Goal: Transaction & Acquisition: Book appointment/travel/reservation

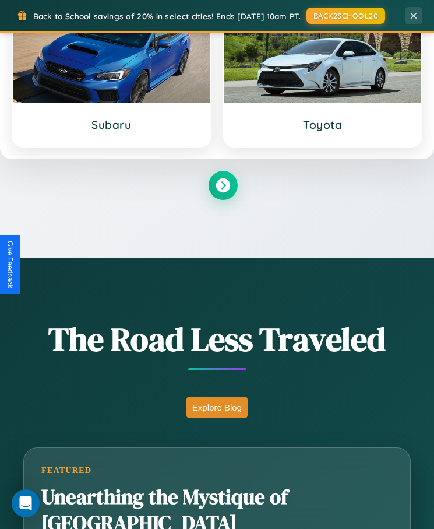
scroll to position [2359, 0]
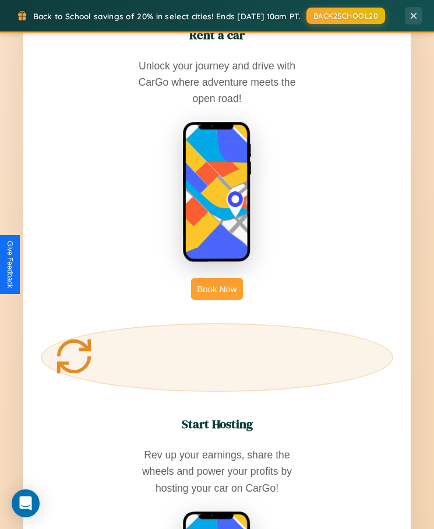
click at [217, 278] on button "Book Now" at bounding box center [216, 289] width 51 height 22
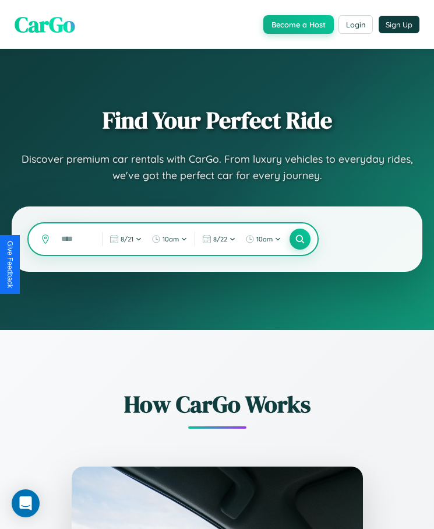
click at [74, 240] on input "text" at bounding box center [74, 239] width 38 height 20
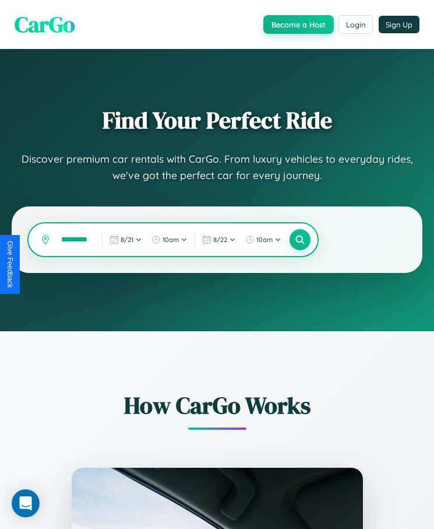
scroll to position [0, 10]
type input "*********"
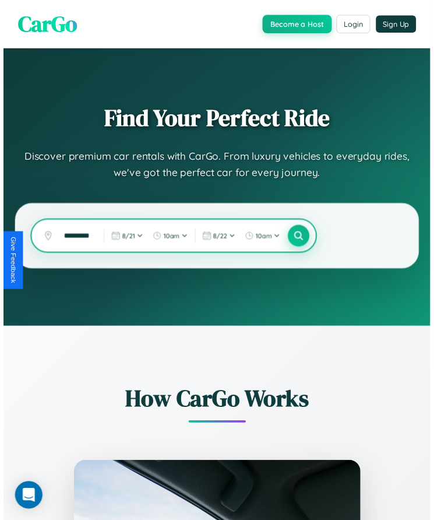
scroll to position [0, 0]
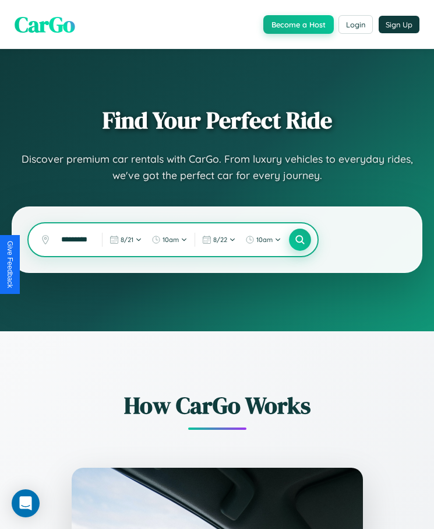
click at [300, 240] on icon at bounding box center [300, 239] width 11 height 11
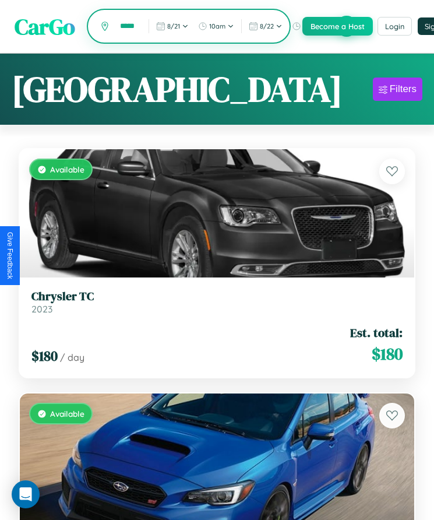
scroll to position [0, 7]
type input "*****"
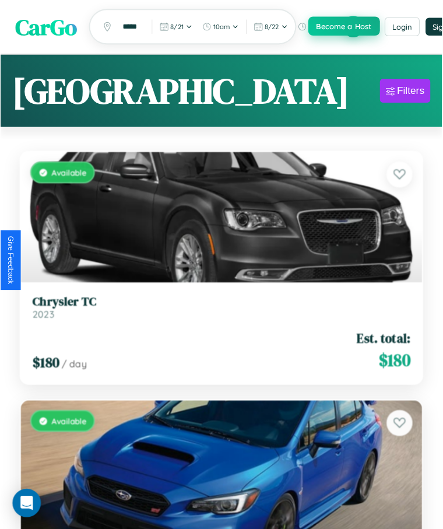
scroll to position [0, 0]
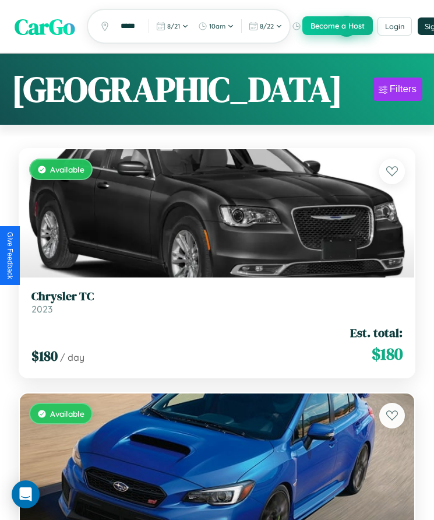
click at [347, 26] on button "Become a Host" at bounding box center [338, 25] width 71 height 19
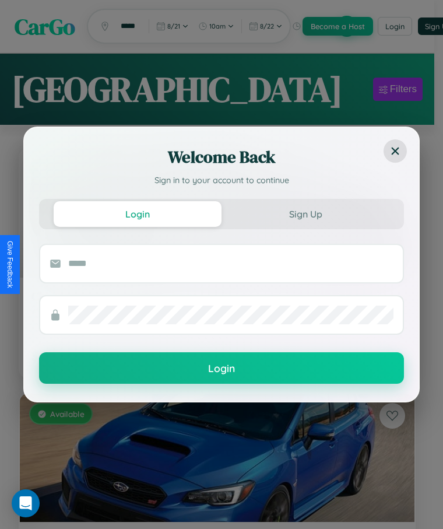
click at [398, 89] on div "Welcome Back Sign in to your account to continue Login Sign Up Login" at bounding box center [221, 264] width 443 height 529
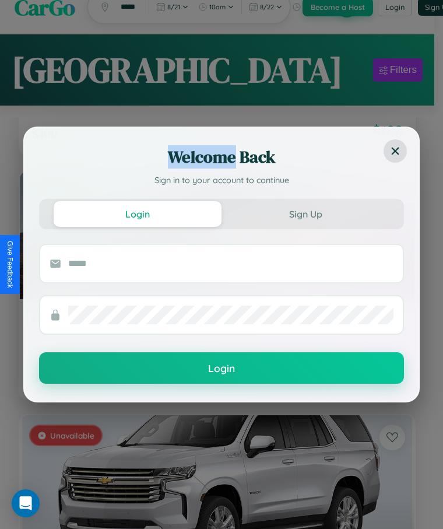
scroll to position [35925, 0]
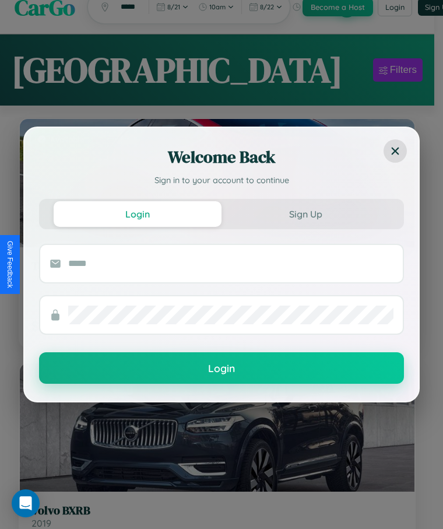
click at [213, 515] on div "Welcome Back Sign in to your account to continue Login Sign Up Login" at bounding box center [221, 264] width 443 height 529
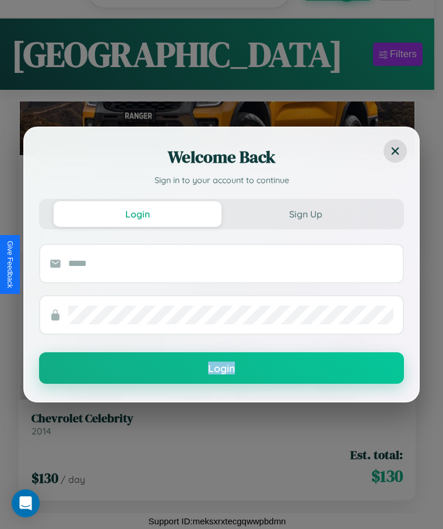
scroll to position [3097, 0]
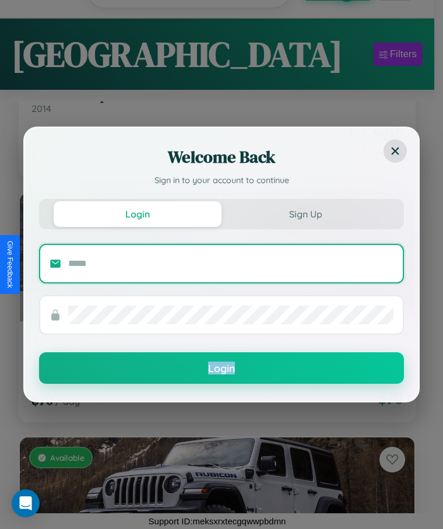
click at [213, 257] on input "text" at bounding box center [230, 263] width 325 height 19
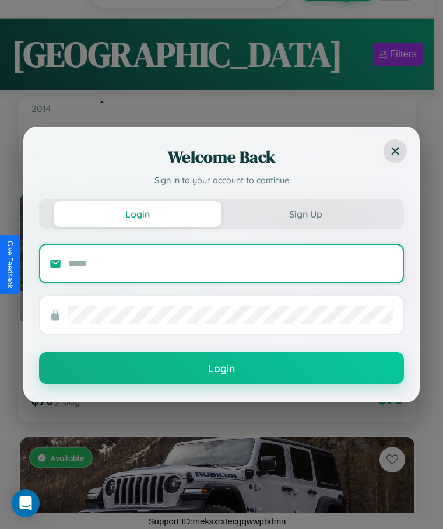
click at [213, 257] on input "text" at bounding box center [230, 263] width 325 height 19
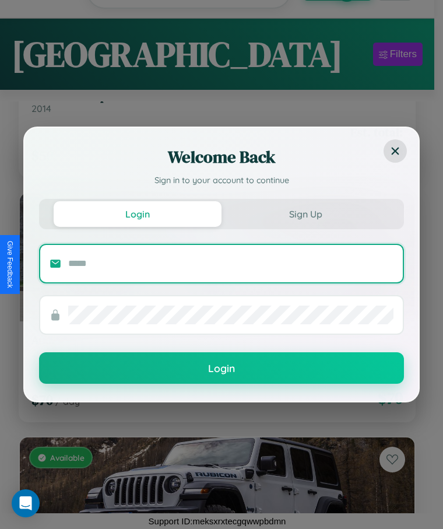
click at [213, 257] on input "text" at bounding box center [230, 263] width 325 height 19
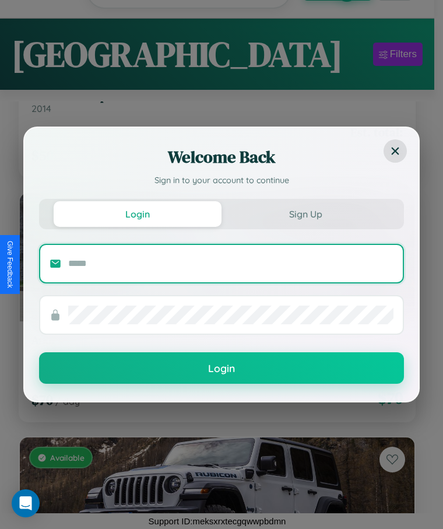
click at [213, 257] on input "text" at bounding box center [230, 263] width 325 height 19
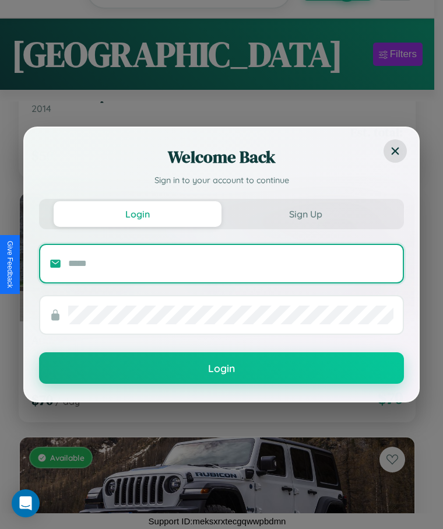
click at [213, 257] on input "text" at bounding box center [230, 263] width 325 height 19
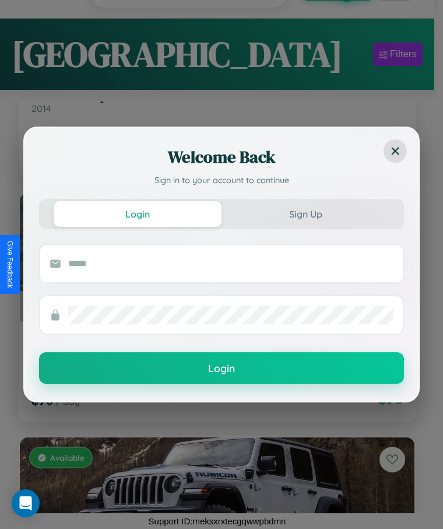
click at [213, 346] on form "Login" at bounding box center [221, 314] width 365 height 140
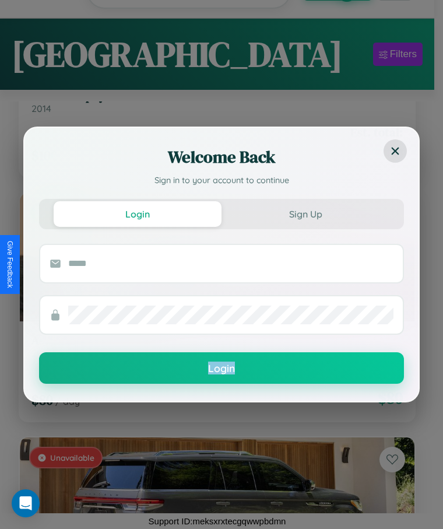
click at [213, 346] on form "Login" at bounding box center [221, 314] width 365 height 140
